Goal: Information Seeking & Learning: Learn about a topic

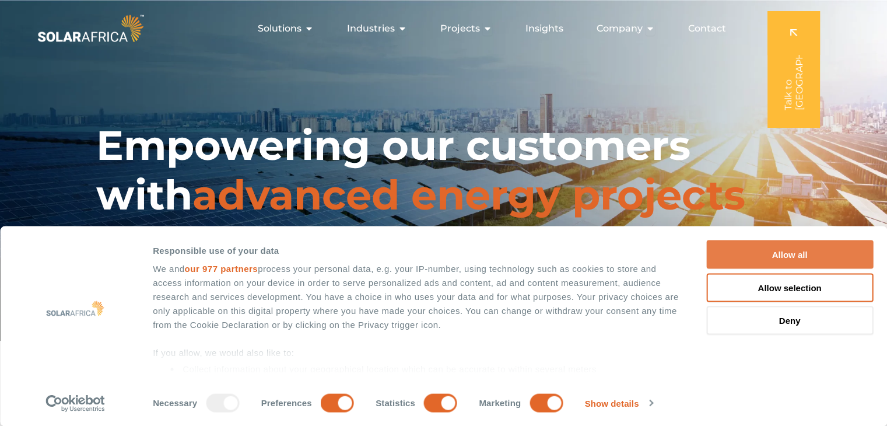
click at [802, 250] on button "Allow all" at bounding box center [789, 254] width 167 height 29
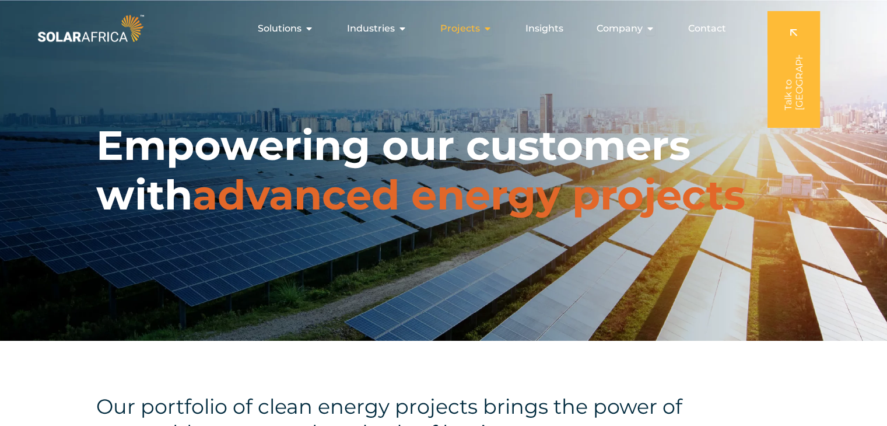
click at [486, 27] on icon "Menu" at bounding box center [487, 28] width 9 height 9
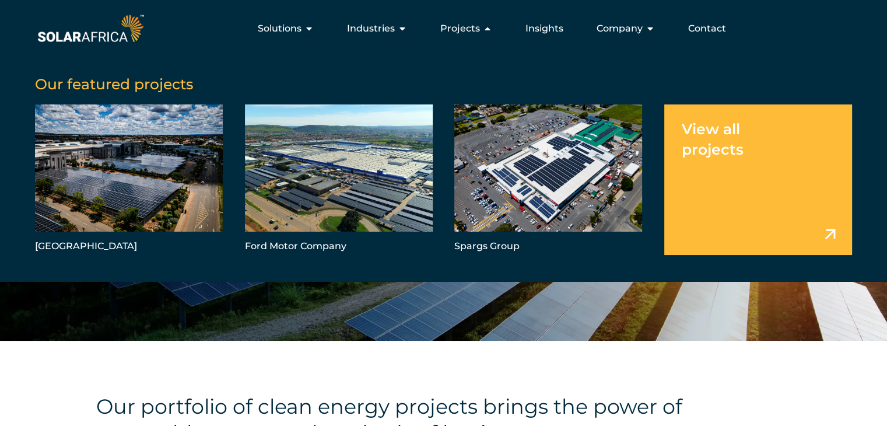
click at [830, 236] on link "Menu" at bounding box center [758, 179] width 188 height 150
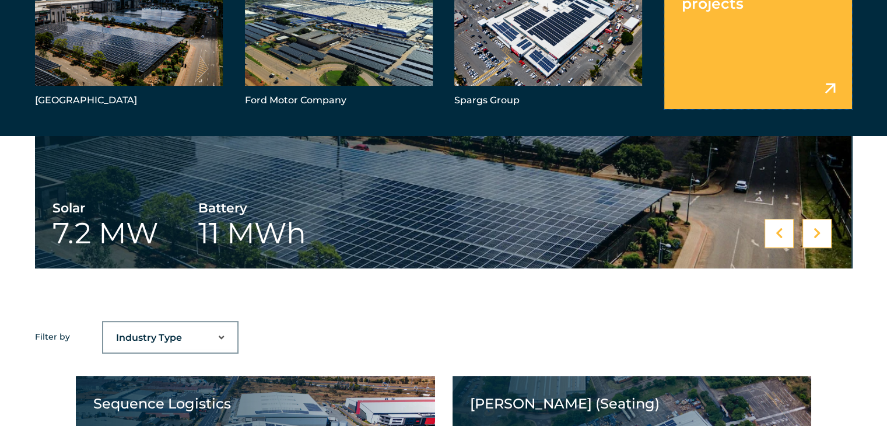
scroll to position [522, 0]
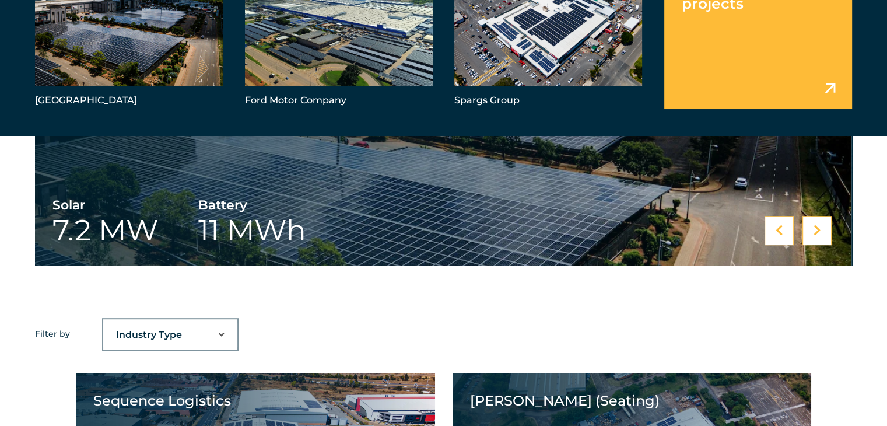
click at [220, 332] on select "Industry Type Agriculture Automotive Corporate Parks FMCG Food Processing Hospi…" at bounding box center [170, 334] width 134 height 23
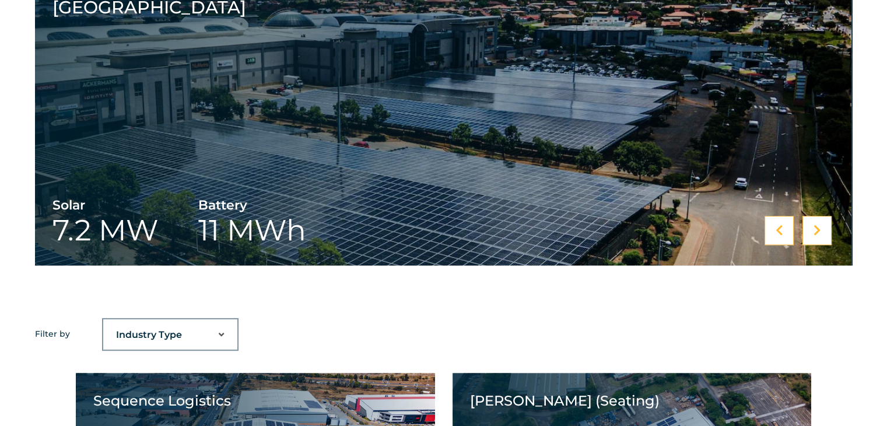
select select "44"
click at [103, 323] on select "Industry Type Agriculture Automotive Corporate Parks FMCG Food Processing Hospi…" at bounding box center [170, 334] width 134 height 23
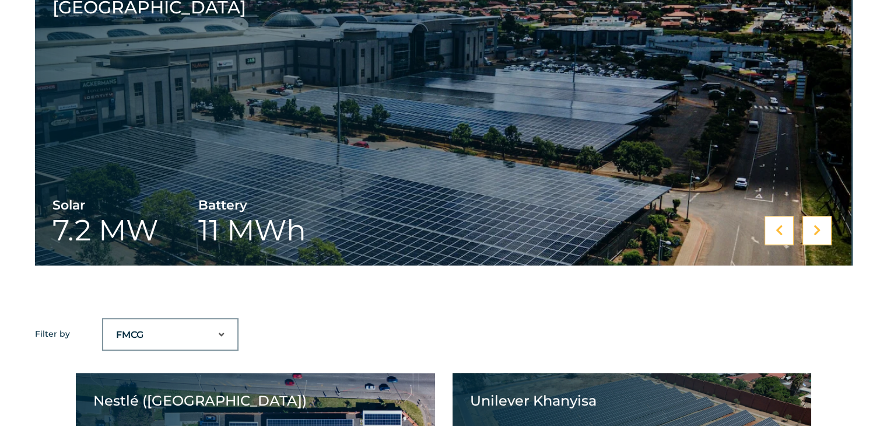
scroll to position [571, 0]
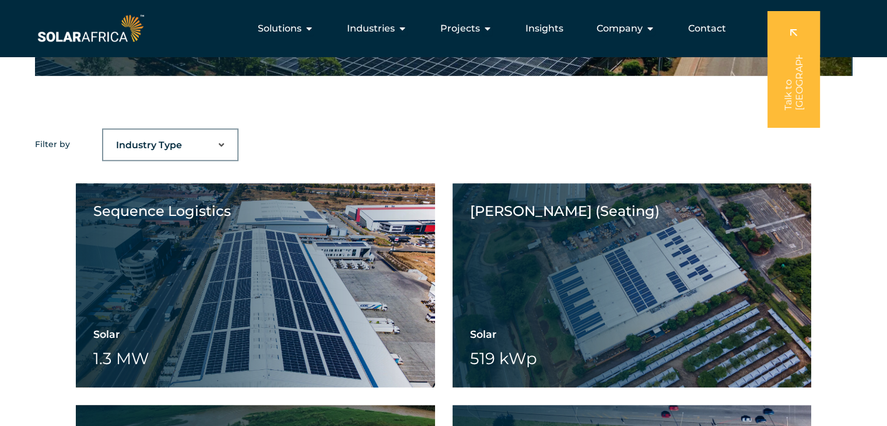
drag, startPoint x: 891, startPoint y: 52, endPoint x: 894, endPoint y: 166, distance: 114.3
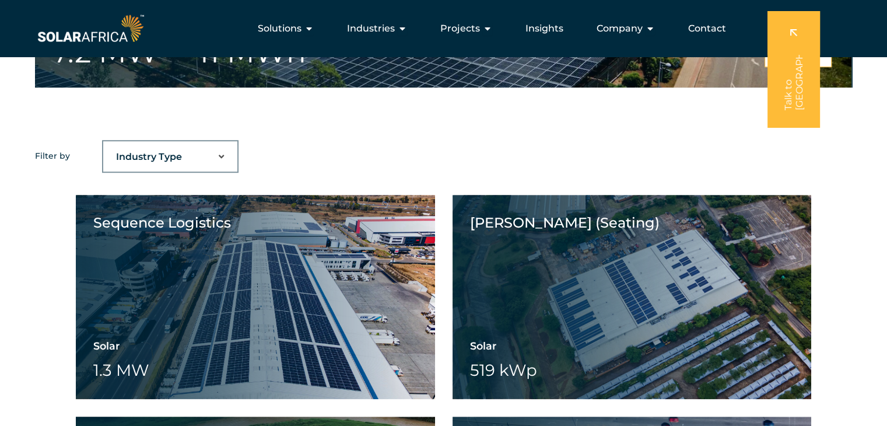
click at [220, 156] on select "Industry Type Agriculture Automotive Corporate Parks FMCG Food Processing Hospi…" at bounding box center [170, 156] width 134 height 23
select select "44"
click at [103, 145] on select "Industry Type Agriculture Automotive Corporate Parks FMCG Food Processing Hospi…" at bounding box center [170, 156] width 134 height 23
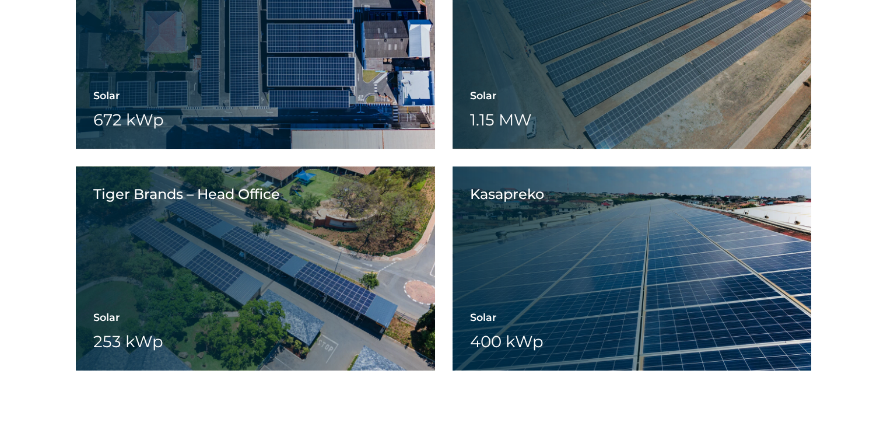
scroll to position [954, 0]
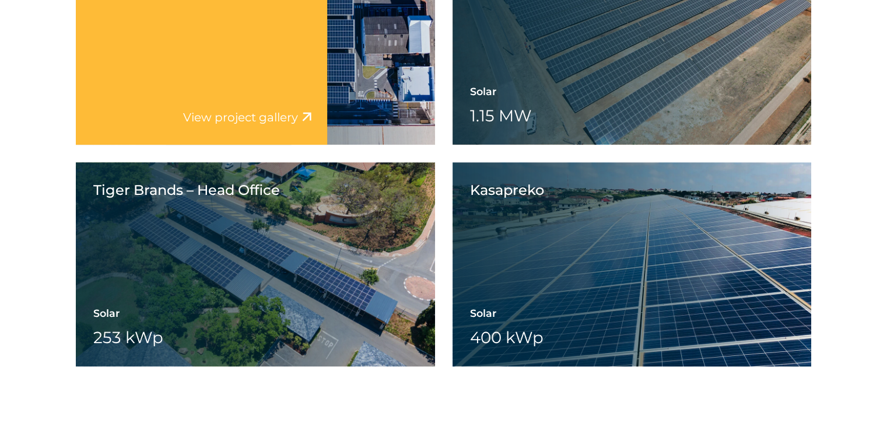
click at [380, 68] on div "Nestlé ([GEOGRAPHIC_DATA]) Solar 672 kWp Battery Wheeling" at bounding box center [255, 43] width 359 height 204
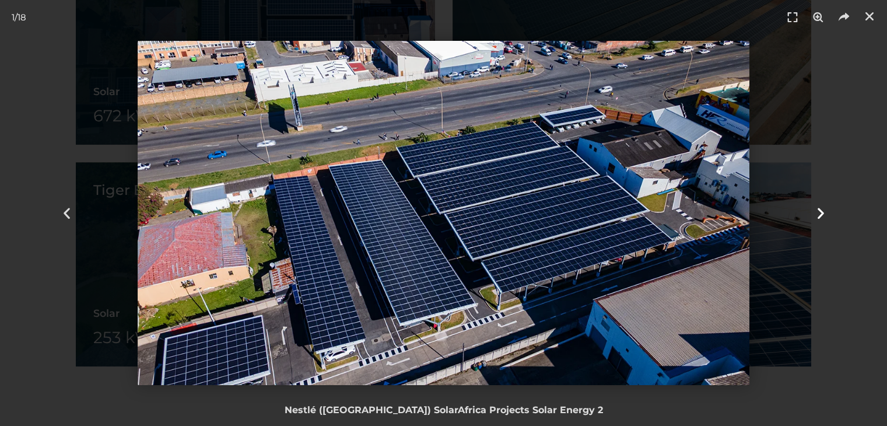
click at [820, 214] on icon "Next slide" at bounding box center [820, 213] width 15 height 15
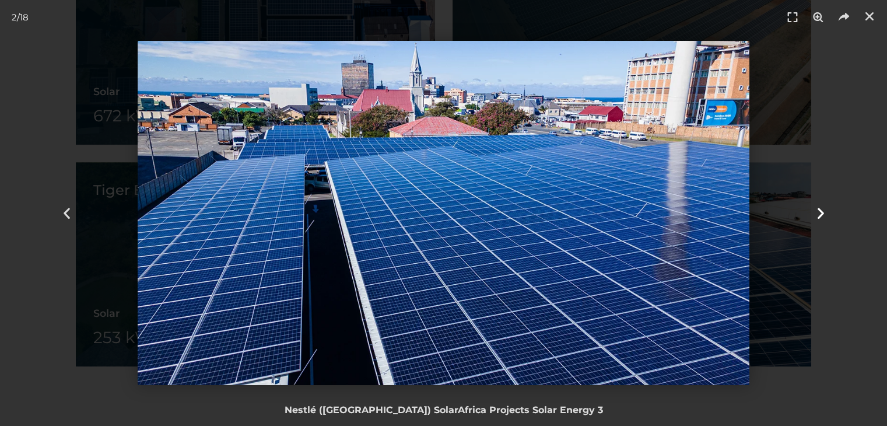
click at [816, 214] on icon "Next slide" at bounding box center [820, 213] width 15 height 15
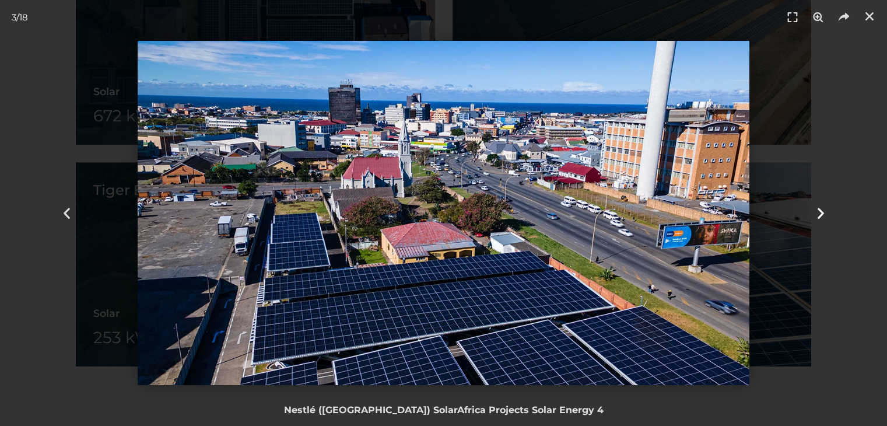
click at [818, 213] on icon "Next slide" at bounding box center [820, 213] width 15 height 15
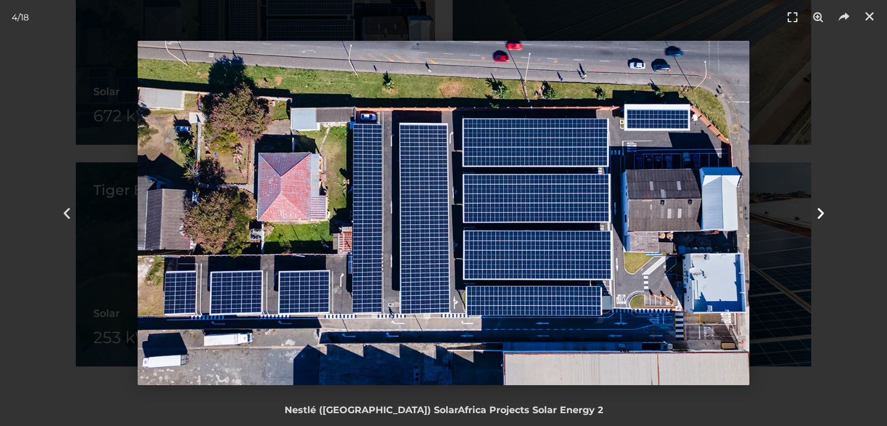
click at [818, 213] on icon "Next slide" at bounding box center [820, 213] width 15 height 15
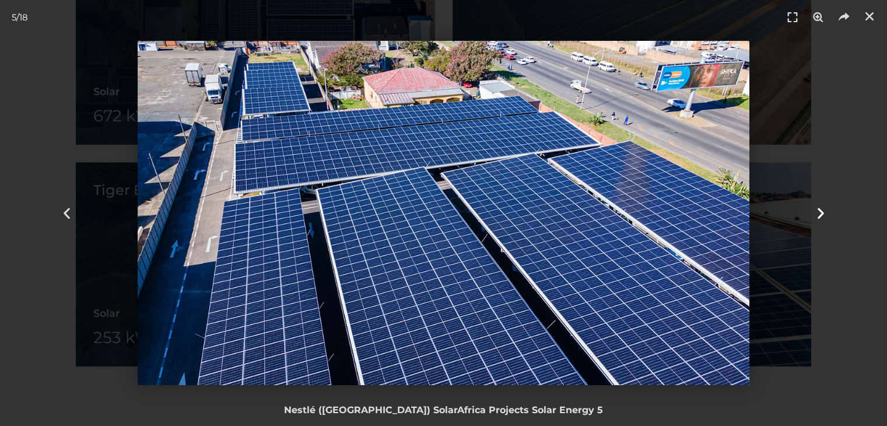
click at [818, 213] on icon "Next slide" at bounding box center [820, 213] width 15 height 15
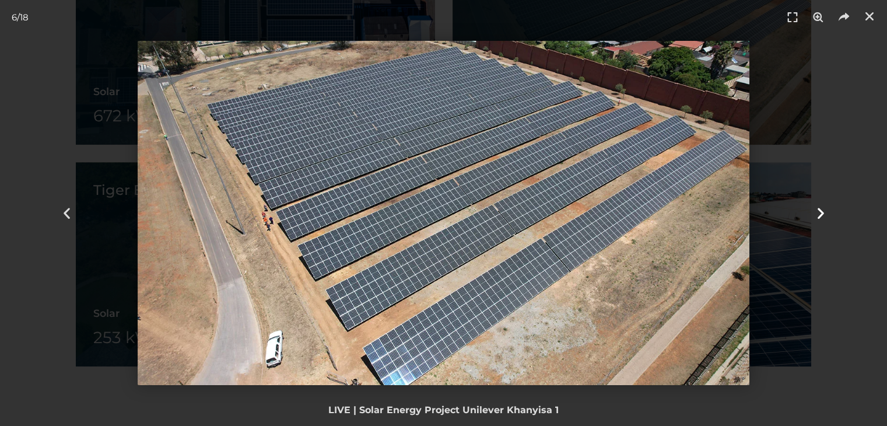
click at [818, 213] on icon "Next slide" at bounding box center [820, 213] width 15 height 15
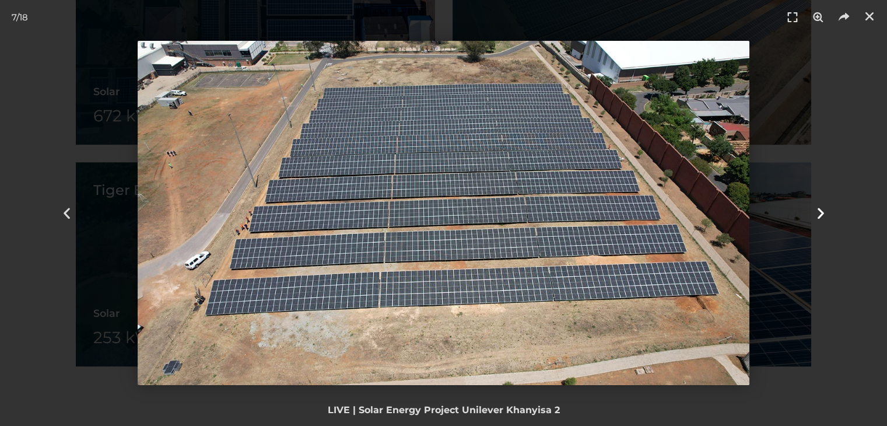
click at [818, 213] on icon "Next slide" at bounding box center [820, 213] width 15 height 15
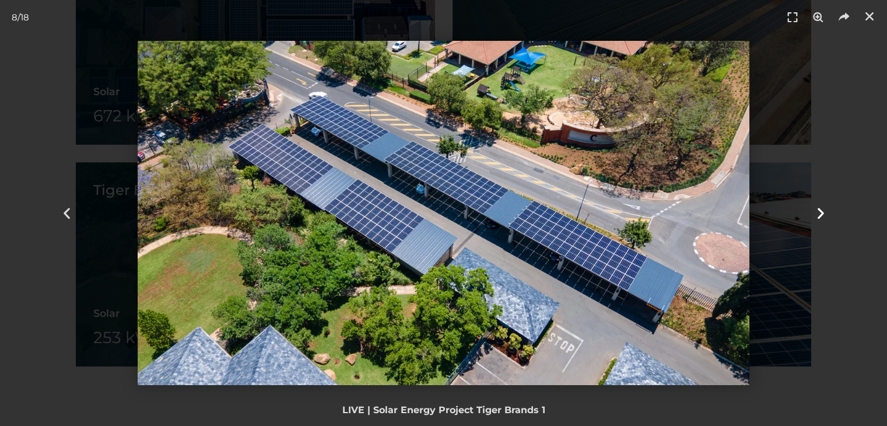
click at [818, 213] on icon "Next slide" at bounding box center [820, 213] width 15 height 15
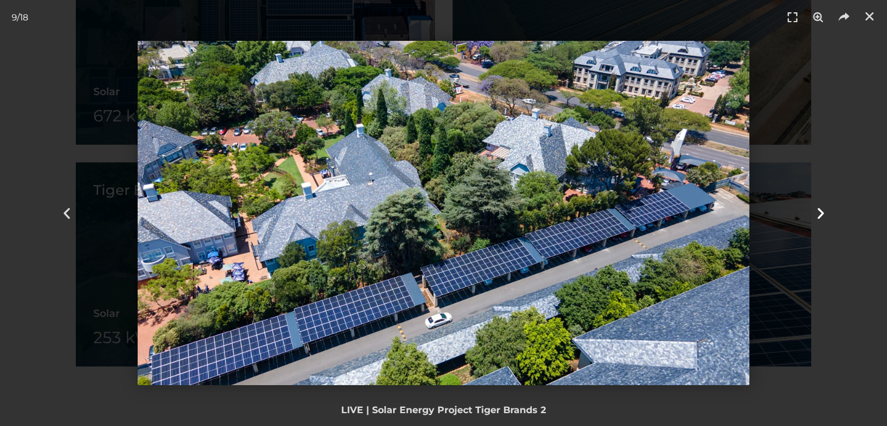
click at [818, 213] on icon "Next slide" at bounding box center [820, 213] width 15 height 15
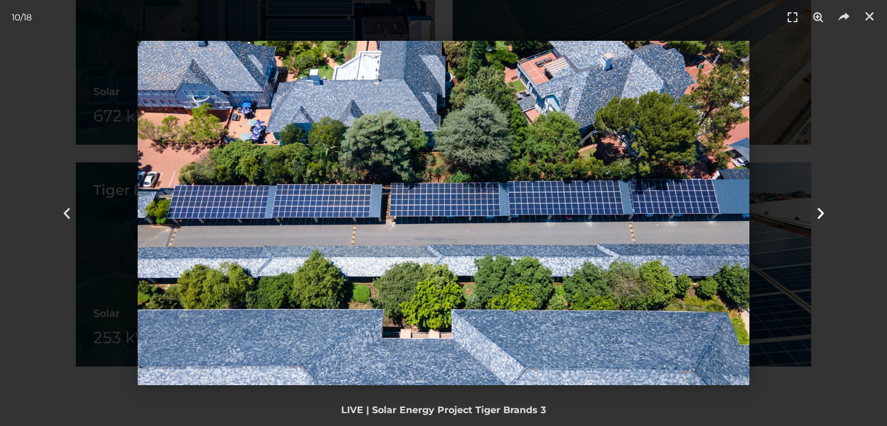
click at [821, 212] on icon "Next slide" at bounding box center [820, 213] width 15 height 15
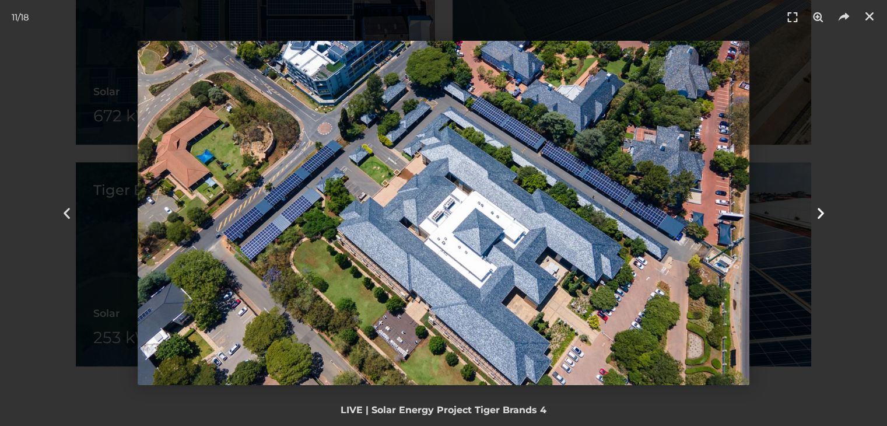
click at [821, 212] on icon "Next slide" at bounding box center [820, 213] width 15 height 15
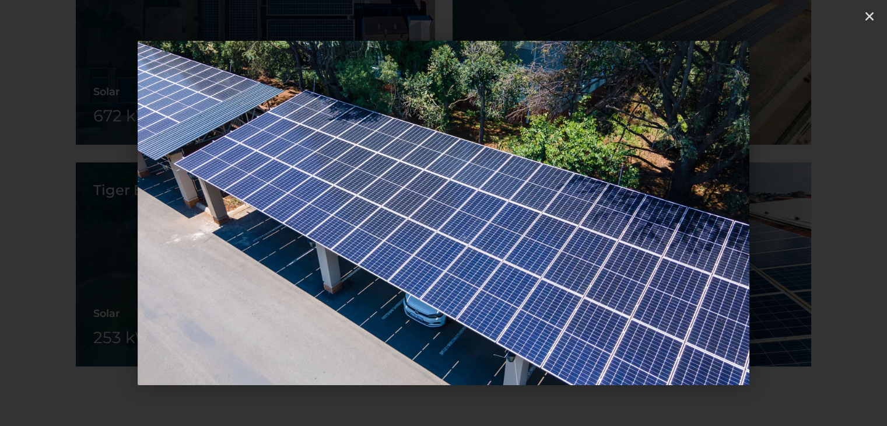
click at [821, 212] on icon "Next slide" at bounding box center [820, 213] width 15 height 15
